Goal: Task Accomplishment & Management: Use online tool/utility

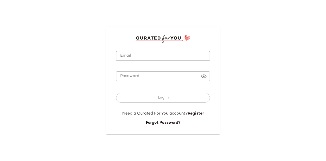
type input "**********"
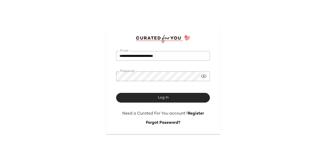
click at [168, 97] on span "Log In" at bounding box center [162, 97] width 11 height 4
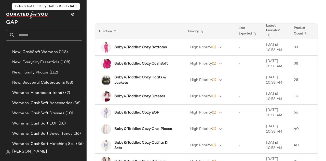
scroll to position [410, 0]
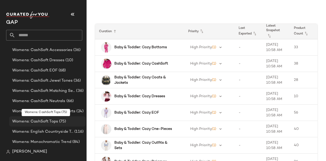
click at [53, 121] on span "Womens: CashSoft Tops" at bounding box center [35, 121] width 46 height 6
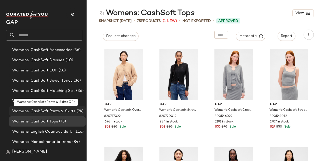
click at [24, 109] on span "Womens: CashSoft Pants & Skirts" at bounding box center [43, 111] width 63 height 6
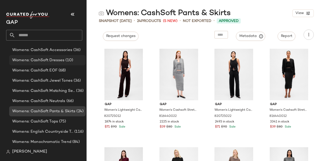
click at [35, 60] on span "Womens: CashSoft Dresses" at bounding box center [38, 60] width 52 height 6
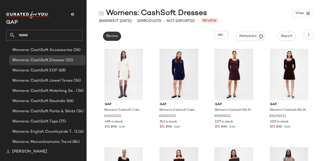
click at [116, 34] on span "Review" at bounding box center [112, 36] width 12 height 4
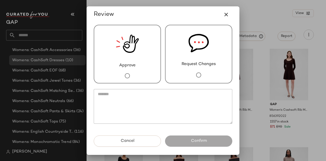
click at [133, 61] on img at bounding box center [127, 43] width 23 height 37
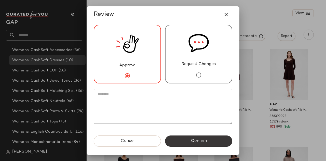
click at [185, 141] on button "Confirm" at bounding box center [198, 140] width 67 height 11
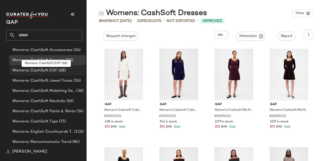
scroll to position [402, 0]
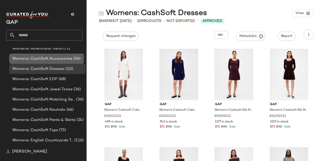
click at [63, 55] on div "Womens: CashSoft Accessories (36)" at bounding box center [47, 58] width 76 height 10
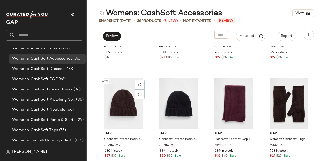
scroll to position [770, 0]
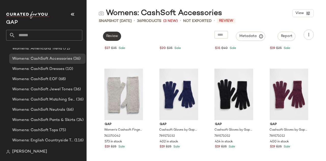
click at [116, 35] on span "Review" at bounding box center [112, 36] width 12 height 4
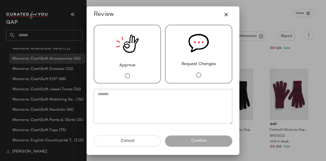
click at [128, 62] on img at bounding box center [127, 43] width 23 height 37
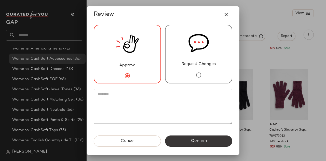
click at [190, 141] on span "Confirm" at bounding box center [198, 140] width 16 height 5
